Goal: Task Accomplishment & Management: Manage account settings

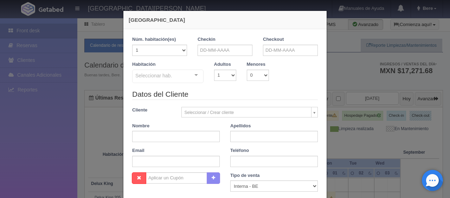
checkbox input "false"
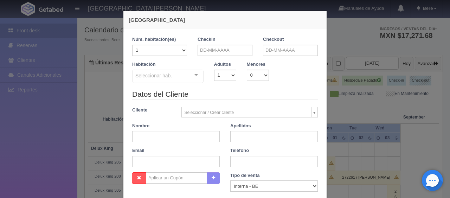
scroll to position [35, 0]
click at [206, 45] on input "text" at bounding box center [224, 50] width 55 height 11
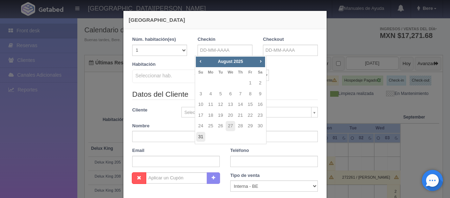
click at [203, 137] on link "31" at bounding box center [200, 137] width 9 height 10
type input "[DATE]"
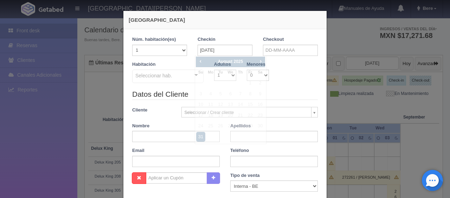
checkbox input "false"
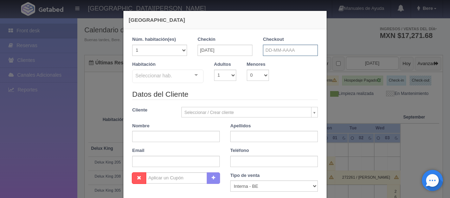
click at [278, 48] on input "text" at bounding box center [290, 50] width 55 height 11
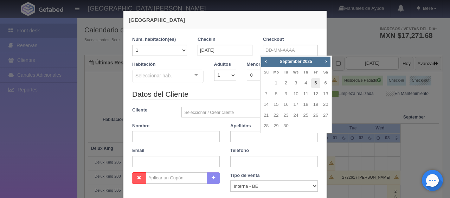
click at [317, 84] on link "5" at bounding box center [315, 83] width 9 height 10
type input "05-09-2025"
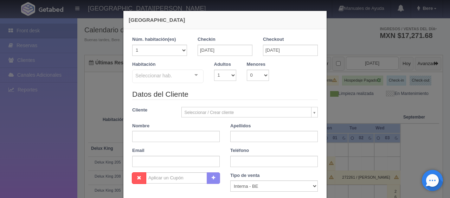
checkbox input "false"
click at [231, 77] on select "1 2 3 4 5 6 7 8 9 10" at bounding box center [225, 75] width 22 height 11
click at [169, 49] on select "1 2 3 4 5 6 7 8 9 10 11 12 13 14 15 16 17 18 19 20" at bounding box center [159, 50] width 55 height 11
select select "2"
click at [132, 45] on select "1 2 3 4 5 6 7 8 9 10 11 12 13 14 15 16 17 18 19 20" at bounding box center [159, 50] width 55 height 11
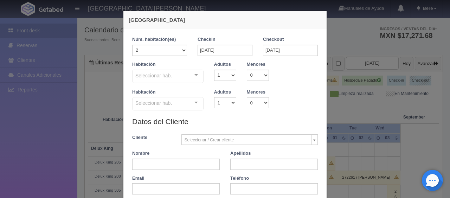
click at [181, 77] on div "Seleccionar hab." at bounding box center [167, 76] width 71 height 13
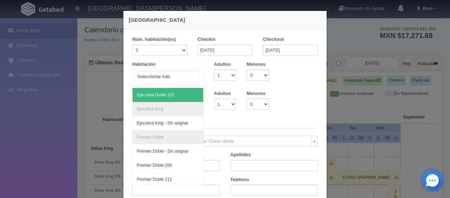
scroll to position [89, 0]
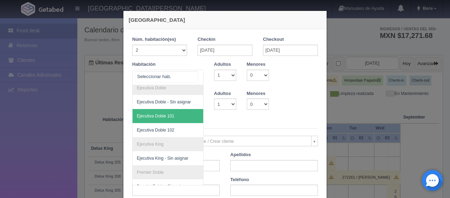
click at [177, 116] on span "Ejecutiva Doble 101" at bounding box center [191, 116] width 118 height 14
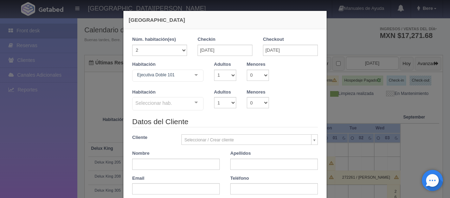
checkbox input "false"
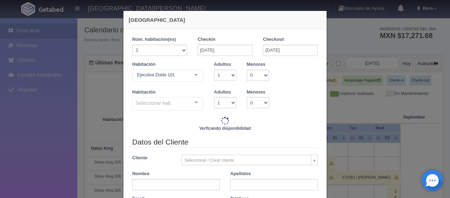
type input "12990.00"
checkbox input "false"
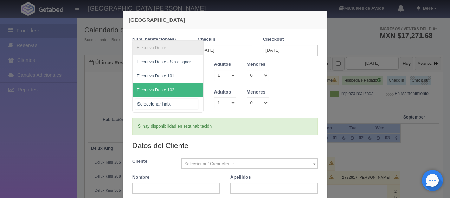
click at [165, 87] on span "Ejecutiva Doble 102" at bounding box center [167, 90] width 71 height 14
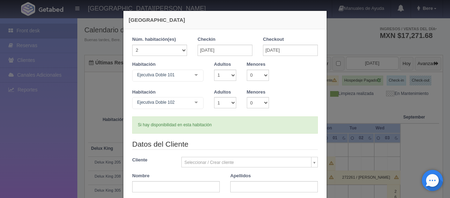
scroll to position [35, 0]
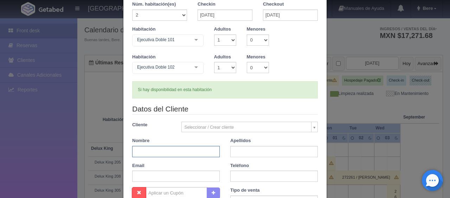
click at [175, 153] on input "text" at bounding box center [176, 151] width 88 height 11
click at [300, 62] on div "Habitación Ejecutiva Doble 102 Ejecutiva Doble Ejecutiva Doble - Sin asignar Ej…" at bounding box center [225, 68] width 196 height 28
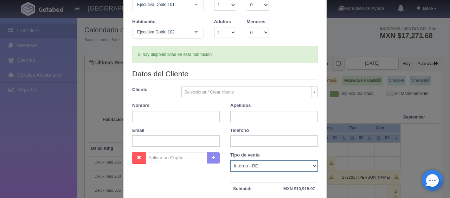
click at [247, 168] on select "Correo Electronico Interna - BE Llamada OTA Externa Otro WALK IN" at bounding box center [274, 165] width 88 height 11
select select "phone"
click at [230, 160] on select "Correo Electronico Interna - BE Llamada OTA Externa Otro WALK IN" at bounding box center [274, 165] width 88 height 11
click at [177, 100] on div "Datos del Cliente Cliente Seleccionar / Crear cliente Nuevo Cliente Adriana Nav…" at bounding box center [225, 110] width 196 height 83
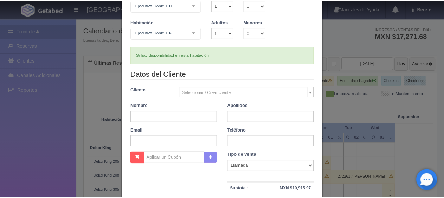
scroll to position [0, 0]
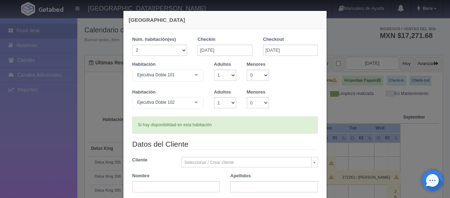
click at [283, 99] on div "Habitación Ejecutiva Doble 102 Ejecutiva Doble Ejecutiva Doble - Sin asignar Ej…" at bounding box center [225, 103] width 196 height 28
click at [23, 163] on div "Nueva Reserva 1 Núm. habitación(es) 1 2 3 4 5 6 7 8 9 10 11 12 13 14 15 16 17 1…" at bounding box center [225, 99] width 450 height 198
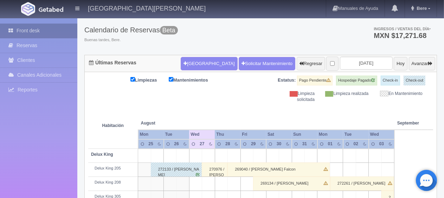
click at [24, 35] on link "Front desk" at bounding box center [38, 31] width 77 height 14
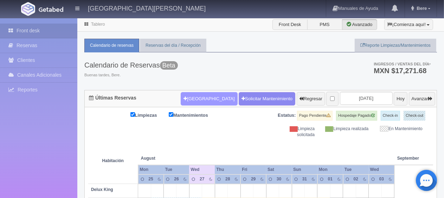
click at [181, 99] on button "[GEOGRAPHIC_DATA]" at bounding box center [209, 98] width 57 height 13
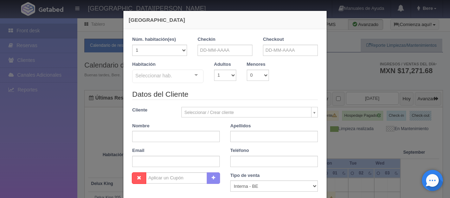
checkbox input "false"
click at [212, 48] on input "text" at bounding box center [224, 50] width 55 height 11
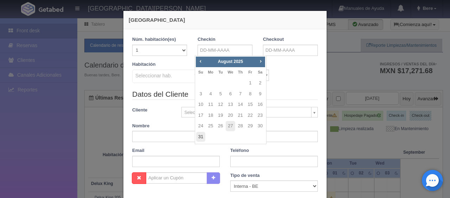
click at [198, 140] on link "31" at bounding box center [200, 137] width 9 height 10
type input "31-08-2025"
checkbox input "false"
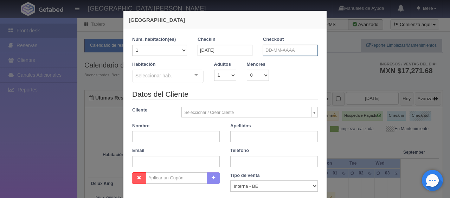
click at [280, 48] on input "text" at bounding box center [290, 50] width 55 height 11
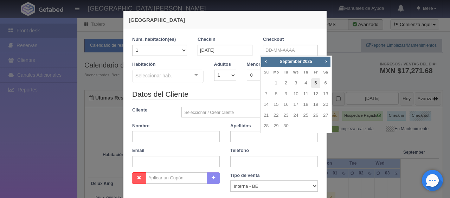
click at [317, 84] on link "5" at bounding box center [315, 83] width 9 height 10
type input "05-09-2025"
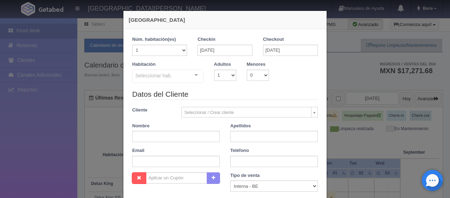
checkbox input "false"
click at [164, 53] on select "1 2 3 4 5 6 7 8 9 10 11 12 13 14 15 16 17 18 19 20" at bounding box center [159, 50] width 55 height 11
select select "2"
click at [132, 45] on select "1 2 3 4 5 6 7 8 9 10 11 12 13 14 15 16 17 18 19 20" at bounding box center [159, 50] width 55 height 11
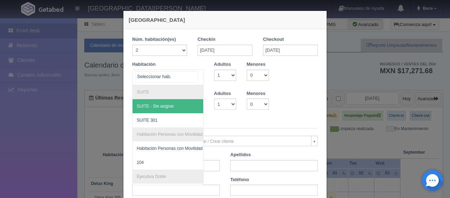
click at [182, 73] on div at bounding box center [167, 77] width 71 height 15
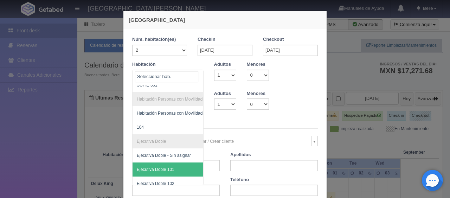
scroll to position [70, 0]
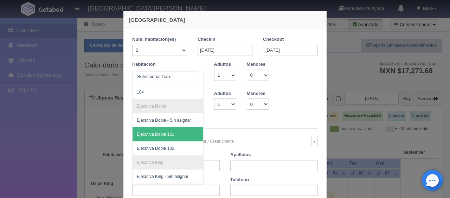
click at [163, 137] on span "Ejecutiva Doble 101" at bounding box center [191, 134] width 118 height 14
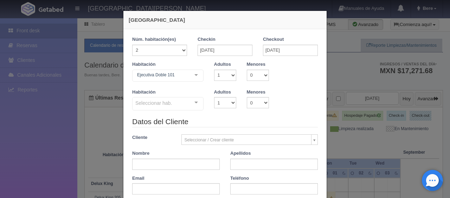
checkbox input "false"
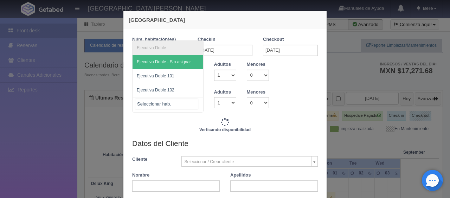
type input "12990.00"
checkbox input "false"
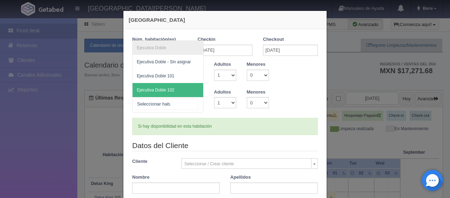
click at [169, 93] on span "Ejecutiva Doble 102" at bounding box center [167, 90] width 71 height 14
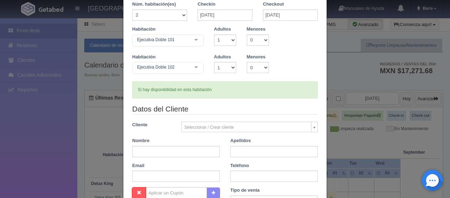
scroll to position [105, 0]
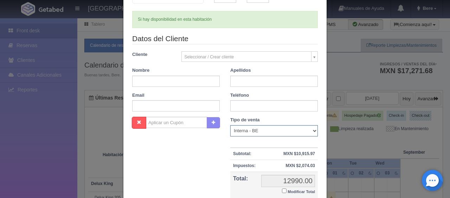
click at [281, 134] on select "Correo Electronico Interna - BE Llamada OTA Externa Otro WALK IN" at bounding box center [274, 130] width 88 height 11
select select "phone"
click at [230, 125] on select "Correo Electronico Interna - BE Llamada OTA Externa Otro WALK IN" at bounding box center [274, 130] width 88 height 11
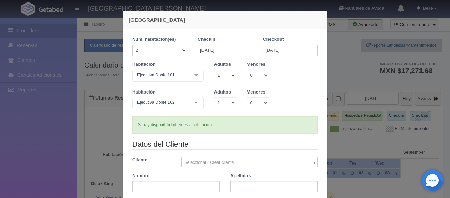
scroll to position [70, 0]
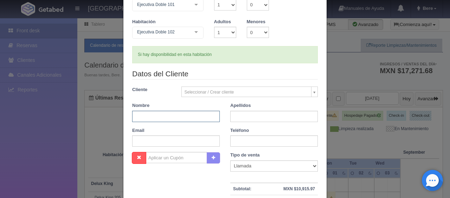
click at [159, 113] on input "text" at bounding box center [176, 116] width 88 height 11
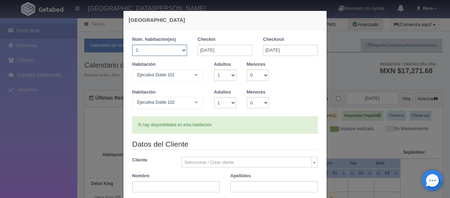
click at [142, 52] on select "1 2 3 4 5 6 7 8 9 10 11 12 13 14 15 16 17 18 19 20" at bounding box center [159, 50] width 55 height 11
click at [132, 45] on select "1 2 3 4 5 6 7 8 9 10 11 12 13 14 15 16 17 18 19 20" at bounding box center [159, 50] width 55 height 11
click at [135, 59] on div "Núm. habitación(es) 1 2 3 4 5 6 7 8 9 10 11 12 13 14 15 16 17 18 19 20" at bounding box center [159, 48] width 65 height 25
click at [141, 52] on select "1 2 3 4 5 6 7 8 9 10 11 12 13 14 15 16 17 18 19 20" at bounding box center [159, 50] width 55 height 11
select select "1"
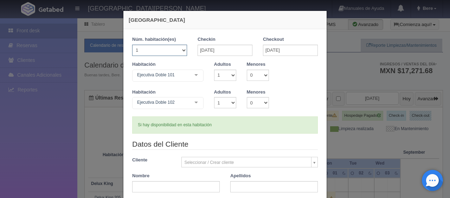
click at [132, 45] on select "1 2 3 4 5 6 7 8 9 10 11 12 13 14 15 16 17 18 19 20" at bounding box center [159, 50] width 55 height 11
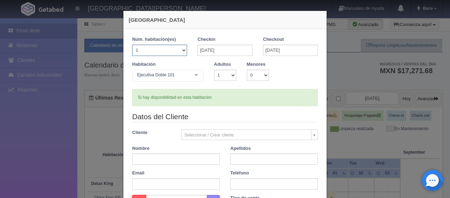
checkbox input "false"
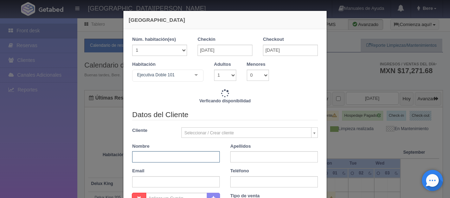
click at [155, 158] on input "text" at bounding box center [176, 156] width 88 height 11
type input "6495.00"
checkbox input "false"
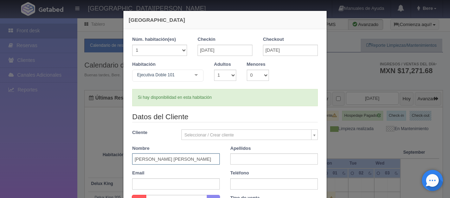
type input "Georgina Alejandra"
click at [247, 156] on input "text" at bounding box center [274, 158] width 88 height 11
type input "Gaitán"
click at [243, 184] on input "text" at bounding box center [274, 183] width 88 height 11
type input "4"
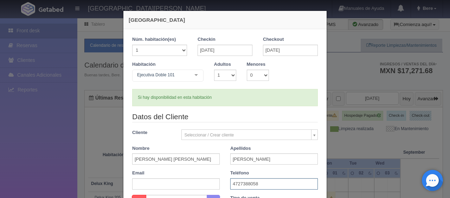
scroll to position [105, 0]
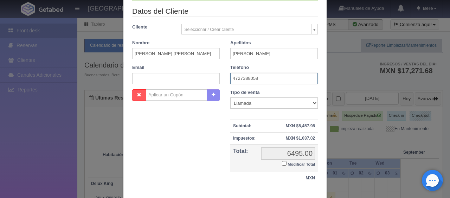
type input "4727388058"
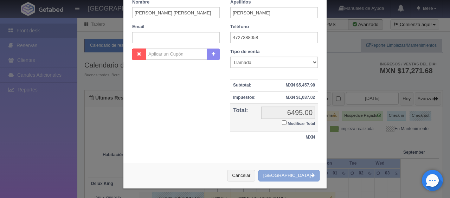
click at [292, 175] on button "Crear Reserva" at bounding box center [288, 176] width 61 height 12
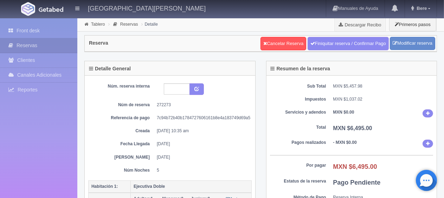
scroll to position [70, 0]
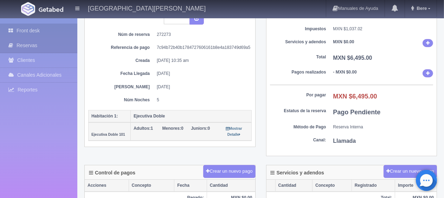
click at [19, 27] on link "Front desk" at bounding box center [38, 31] width 77 height 14
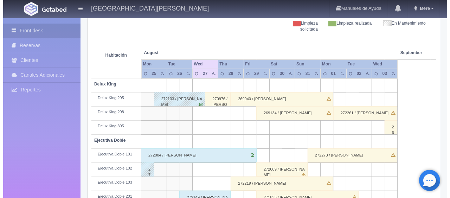
scroll to position [35, 0]
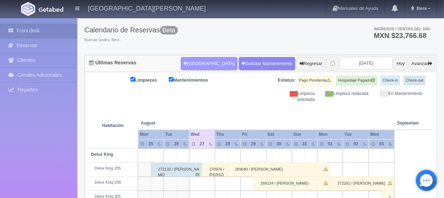
click at [207, 65] on button "[GEOGRAPHIC_DATA]" at bounding box center [209, 63] width 57 height 13
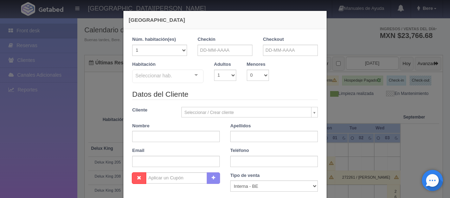
checkbox input "false"
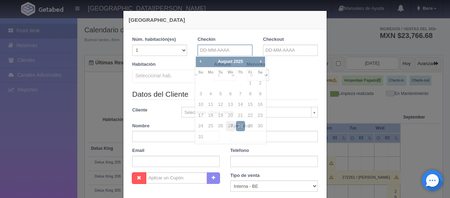
click at [203, 48] on input "text" at bounding box center [224, 50] width 55 height 11
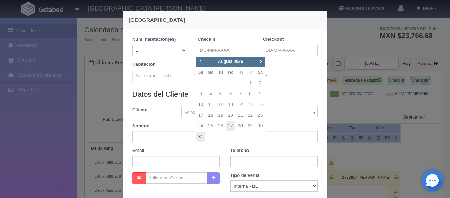
click at [202, 138] on link "31" at bounding box center [200, 137] width 9 height 10
type input "31-08-2025"
checkbox input "false"
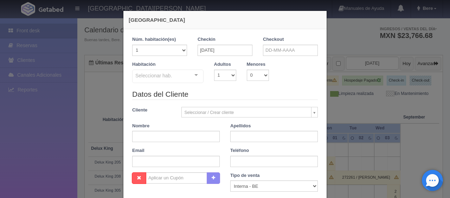
click at [287, 57] on div "Checkout" at bounding box center [290, 48] width 65 height 25
click at [290, 52] on input "text" at bounding box center [290, 50] width 55 height 11
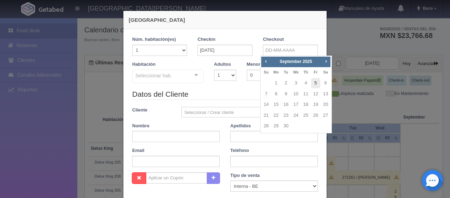
click at [317, 85] on link "5" at bounding box center [315, 83] width 9 height 10
type input "[DATE]"
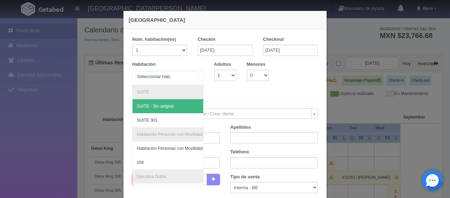
click at [175, 79] on div at bounding box center [167, 77] width 71 height 15
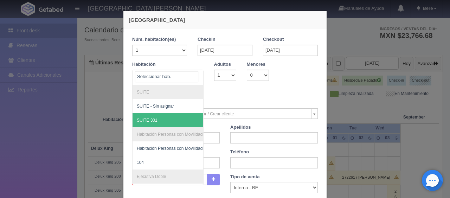
scroll to position [70, 0]
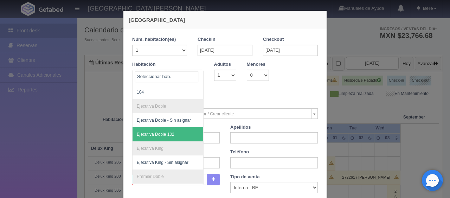
click at [163, 135] on span "Ejecutiva Doble 102" at bounding box center [156, 134] width 38 height 5
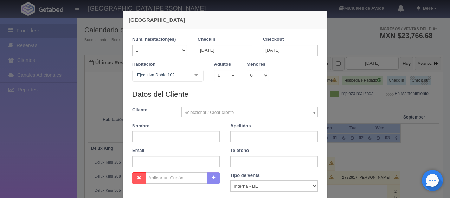
checkbox input "false"
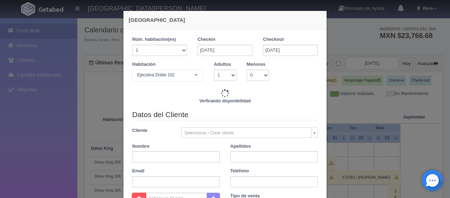
scroll to position [35, 0]
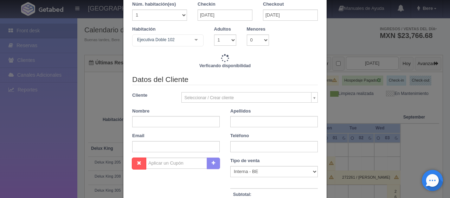
type input "6495.00"
checkbox input "false"
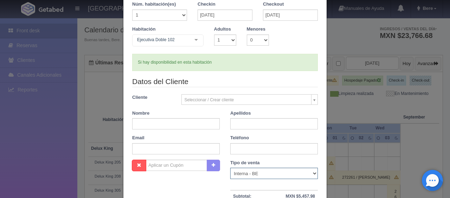
click at [245, 172] on select "Correo Electronico Interna - BE Llamada OTA Externa Otro WALK IN" at bounding box center [274, 173] width 88 height 11
select select "phone"
click at [230, 168] on select "Correo Electronico Interna - BE Llamada OTA Externa Otro WALK IN" at bounding box center [274, 173] width 88 height 11
click at [149, 125] on input "text" at bounding box center [176, 123] width 88 height 11
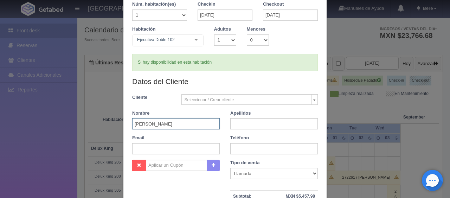
type input "Jorge Alberto"
click at [261, 125] on input "text" at bounding box center [274, 123] width 88 height 11
type input "Gaitan"
click at [245, 154] on div "Datos del Cliente Cliente Seleccionar / Crear cliente Nuevo Cliente Adriana Nav…" at bounding box center [225, 117] width 196 height 83
click at [244, 148] on input "text" at bounding box center [274, 148] width 88 height 11
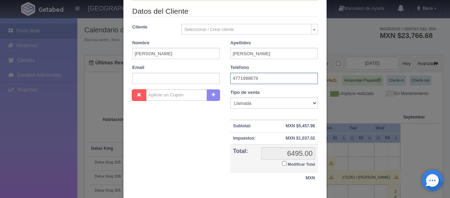
scroll to position [146, 0]
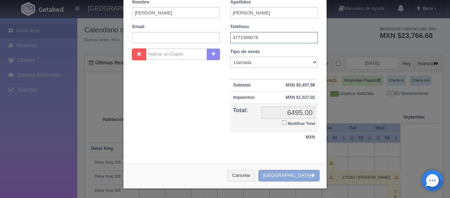
type input "4771998678"
click at [291, 176] on button "[GEOGRAPHIC_DATA]" at bounding box center [288, 176] width 61 height 12
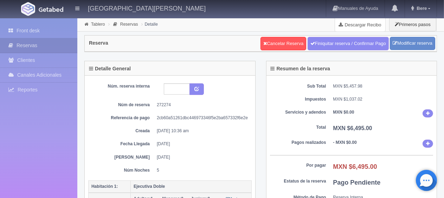
click at [364, 20] on link "Descargar Recibo" at bounding box center [360, 25] width 50 height 14
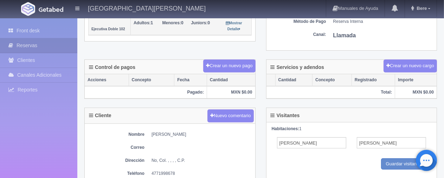
scroll to position [246, 0]
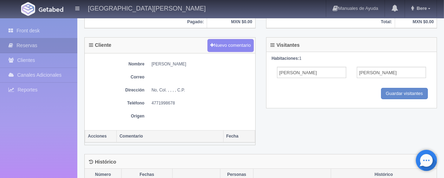
drag, startPoint x: 150, startPoint y: 64, endPoint x: 216, endPoint y: 63, distance: 65.4
click at [216, 63] on dl "Nombre [PERSON_NAME]" at bounding box center [169, 64] width 163 height 6
copy dd "[PERSON_NAME]"
drag, startPoint x: 148, startPoint y: 101, endPoint x: 203, endPoint y: 98, distance: 55.6
click at [203, 100] on dl "Teléfono [PHONE_NUMBER]" at bounding box center [169, 103] width 163 height 6
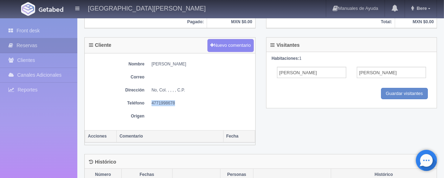
copy dd "4771998678"
click at [220, 117] on dd at bounding box center [201, 116] width 100 height 6
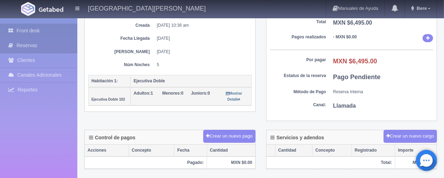
click at [26, 25] on link "Front desk" at bounding box center [38, 31] width 77 height 14
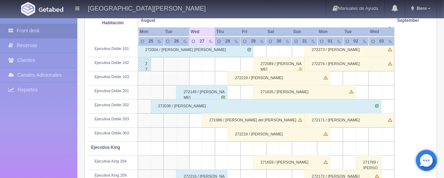
scroll to position [176, 0]
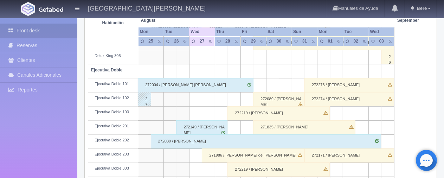
click at [343, 82] on div "272273 / [PERSON_NAME]" at bounding box center [349, 85] width 90 height 14
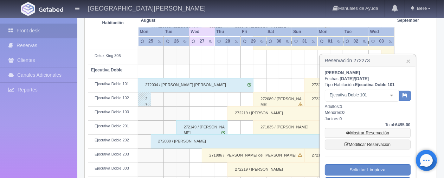
click at [365, 134] on link "Mostrar Reservación" at bounding box center [368, 133] width 86 height 10
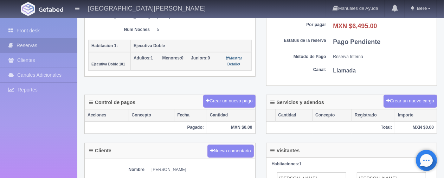
scroll to position [211, 0]
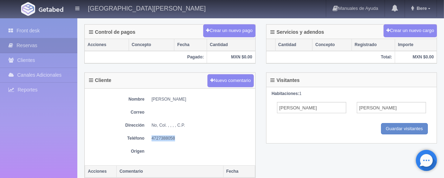
drag, startPoint x: 144, startPoint y: 138, endPoint x: 210, endPoint y: 129, distance: 66.7
click at [210, 129] on div "Nombre [PERSON_NAME] Dirección No, Col. , , , , C.P. Teléfono [PHONE_NUMBER] Or…" at bounding box center [170, 127] width 170 height 77
copy dl "Teléfono [PHONE_NUMBER]"
drag, startPoint x: 148, startPoint y: 96, endPoint x: 228, endPoint y: 97, distance: 79.8
click at [228, 97] on dl "Nombre [PERSON_NAME]" at bounding box center [169, 99] width 163 height 6
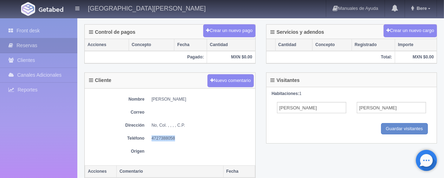
copy dd "[PERSON_NAME]"
click at [234, 102] on div "Nombre [PERSON_NAME] Dirección No, Col. , , , , C.P. Teléfono [PHONE_NUMBER] Or…" at bounding box center [170, 127] width 170 height 77
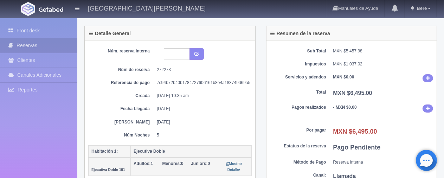
scroll to position [0, 0]
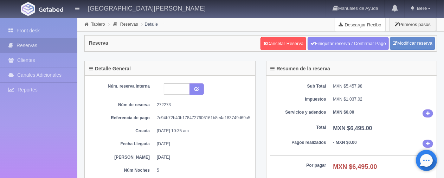
click at [344, 29] on link "Descargar Recibo" at bounding box center [360, 25] width 50 height 14
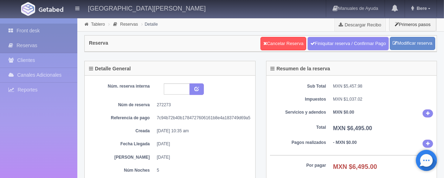
click at [38, 31] on link "Front desk" at bounding box center [38, 31] width 77 height 14
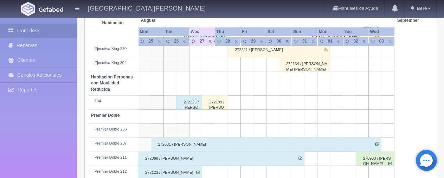
scroll to position [395, 0]
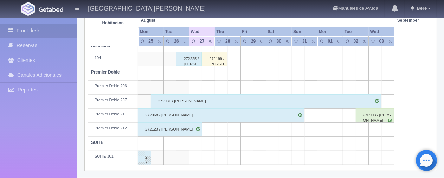
click at [179, 116] on div "272068 / [PERSON_NAME]" at bounding box center [221, 115] width 167 height 14
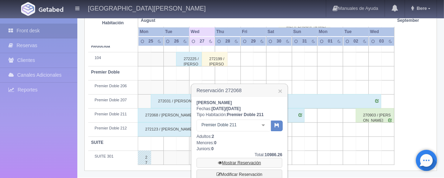
click at [244, 161] on link "Mostrar Reservación" at bounding box center [239, 163] width 86 height 10
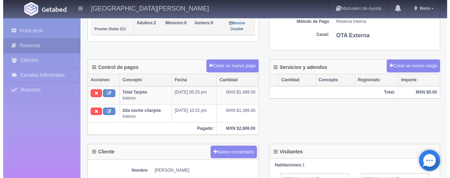
scroll to position [141, 0]
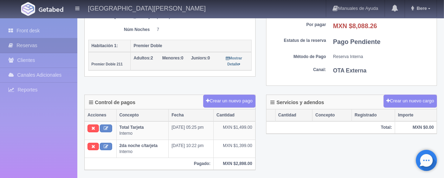
click at [289, 145] on div "Control de pagos Crear un nuevo pago Acciones Concepto Fecha Cantidad Total Tar…" at bounding box center [260, 137] width 363 height 84
click at [221, 98] on button "Crear un nuevo pago" at bounding box center [229, 101] width 52 height 13
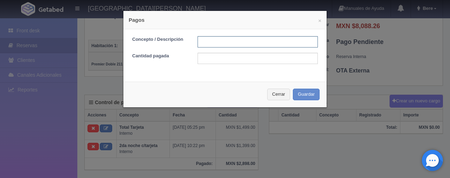
click at [208, 41] on input "text" at bounding box center [257, 41] width 120 height 11
type input "Total Tarjeta"
click at [208, 58] on input "text" at bounding box center [257, 58] width 120 height 11
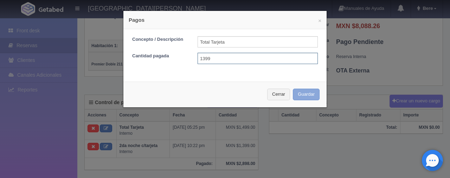
type input "1399"
click at [293, 94] on button "Guardar" at bounding box center [306, 95] width 27 height 12
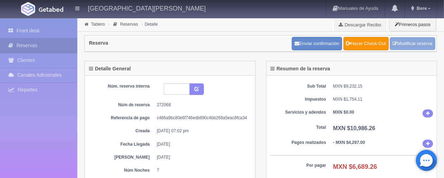
click at [423, 47] on link "Modificar reserva" at bounding box center [412, 43] width 45 height 13
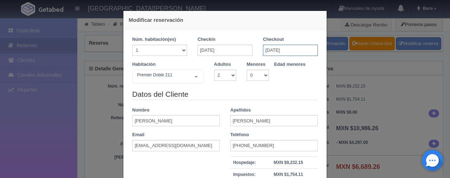
click at [292, 53] on input "[DATE]" at bounding box center [290, 50] width 55 height 11
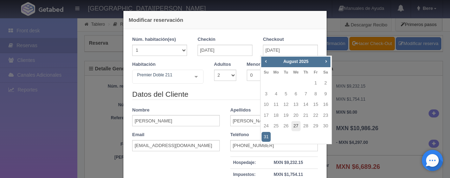
click at [292, 126] on link "27" at bounding box center [295, 126] width 9 height 10
type input "[DATE]"
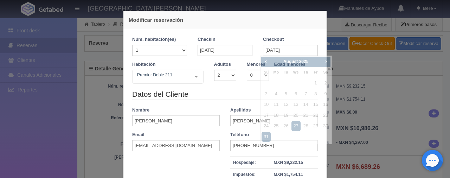
checkbox input "false"
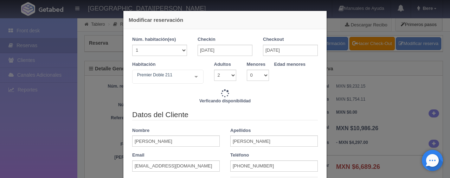
type input "4947.00"
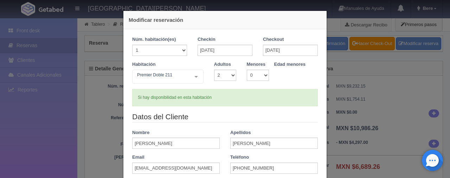
click at [65, 140] on div "Modificar reservación Núm. habitación(es) 1 2 3 4 5 6 7 8 9 10 11 12 13 14 15 1…" at bounding box center [225, 89] width 450 height 178
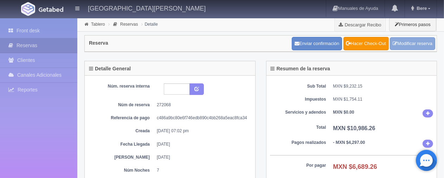
click at [393, 47] on link "Modificar reserva" at bounding box center [412, 43] width 45 height 13
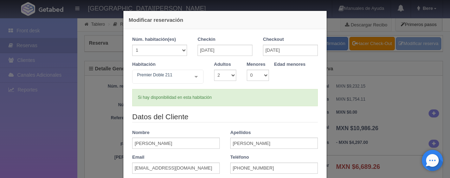
scroll to position [105, 0]
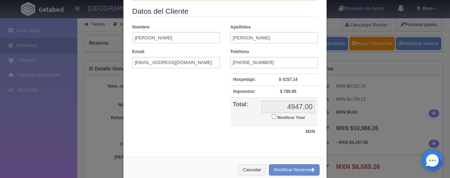
click at [272, 117] on input "Modificar Total" at bounding box center [274, 116] width 5 height 5
checkbox input "true"
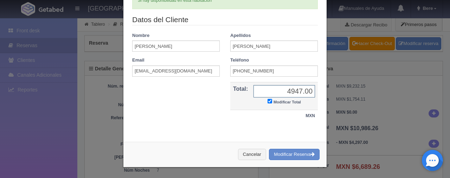
scroll to position [96, 0]
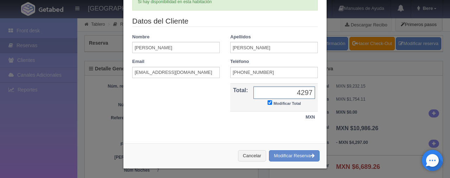
type input "4297"
click at [287, 163] on div "Cancelar Modificar Reserva" at bounding box center [224, 156] width 203 height 26
click at [288, 156] on button "Modificar Reserva" at bounding box center [294, 156] width 51 height 12
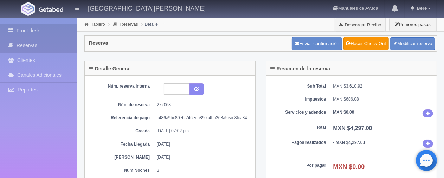
click at [21, 27] on link "Front desk" at bounding box center [38, 31] width 77 height 14
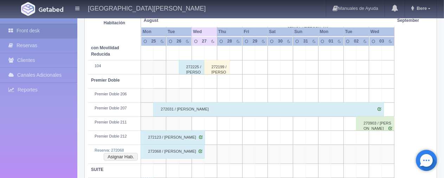
scroll to position [413, 0]
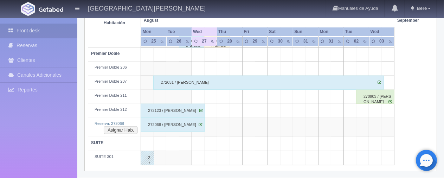
click at [167, 125] on div "272068 / [PERSON_NAME]" at bounding box center [173, 125] width 64 height 14
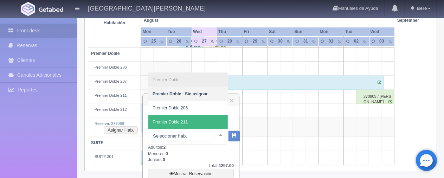
click at [189, 119] on span "Premier Doble 211" at bounding box center [187, 122] width 79 height 14
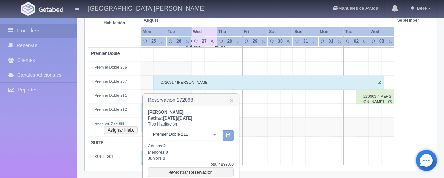
click at [224, 136] on button "button" at bounding box center [228, 135] width 12 height 11
